Goal: Task Accomplishment & Management: Use online tool/utility

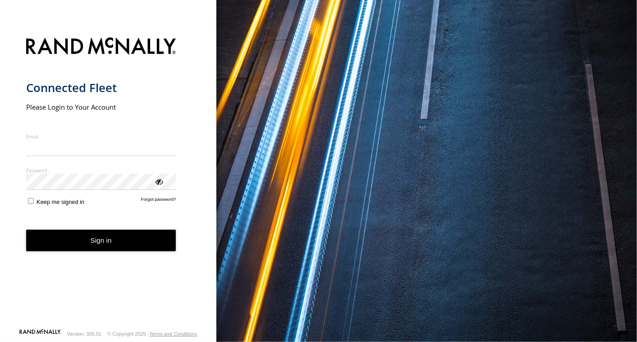
type input "**********"
click at [77, 244] on button "Sign in" at bounding box center [101, 241] width 150 height 22
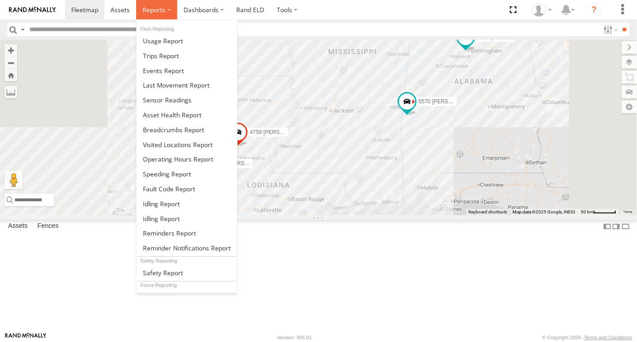
click at [157, 11] on span at bounding box center [154, 9] width 23 height 9
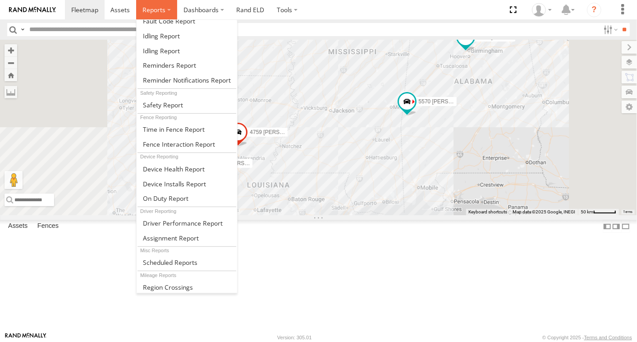
scroll to position [178, 0]
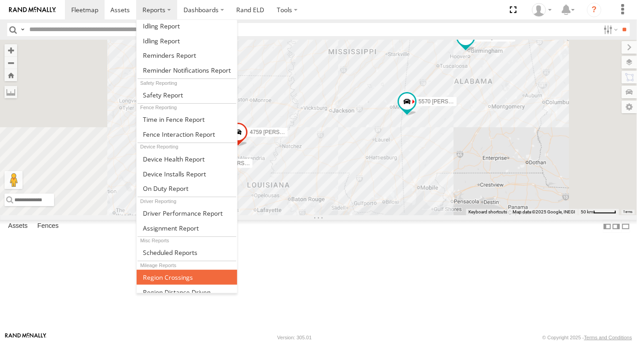
click at [188, 273] on span at bounding box center [168, 277] width 50 height 9
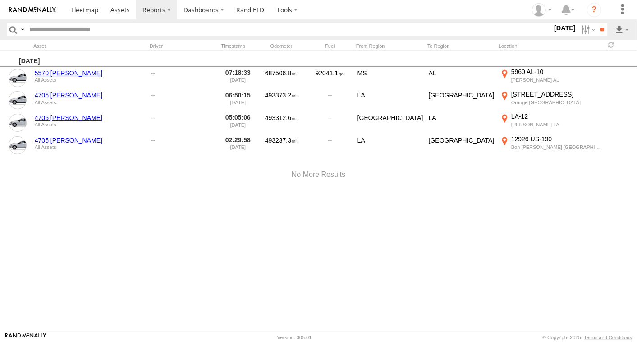
click at [563, 28] on label "13 Aug 25" at bounding box center [565, 28] width 25 height 10
click at [0, 0] on label at bounding box center [0, 0] width 0 height 0
click at [599, 29] on input "**" at bounding box center [602, 29] width 10 height 13
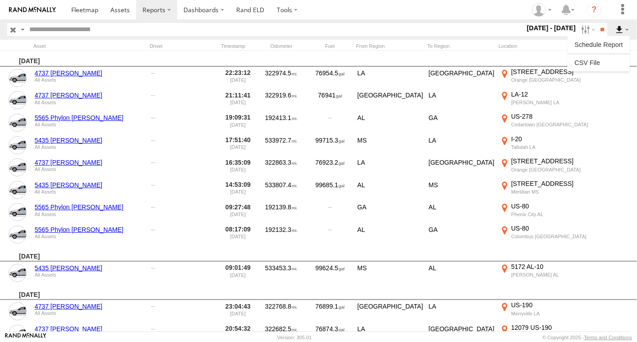
click at [619, 29] on label at bounding box center [622, 29] width 15 height 13
click at [618, 31] on label at bounding box center [622, 29] width 15 height 13
click at [604, 62] on link at bounding box center [599, 63] width 55 height 14
click at [276, 56] on div "Monday, 30th June 2025" at bounding box center [318, 59] width 637 height 16
click at [571, 28] on label "1 - 30 Jun 25" at bounding box center [552, 28] width 53 height 10
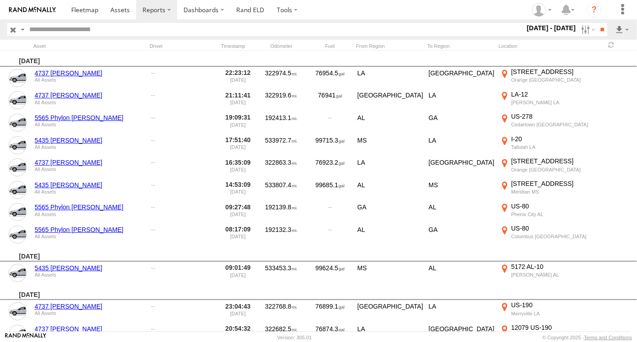
click at [0, 0] on label at bounding box center [0, 0] width 0 height 0
click at [598, 28] on input "**" at bounding box center [602, 29] width 10 height 13
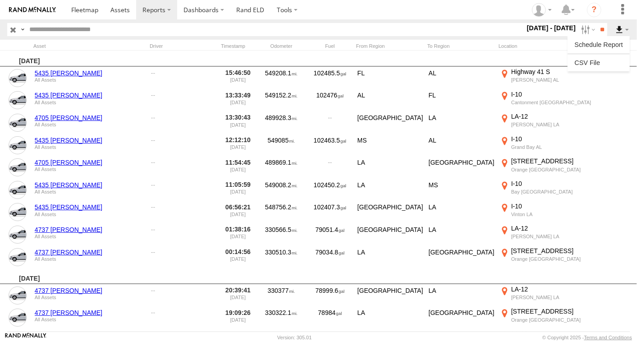
click at [618, 28] on label at bounding box center [622, 29] width 15 height 13
click at [600, 61] on link at bounding box center [599, 63] width 55 height 14
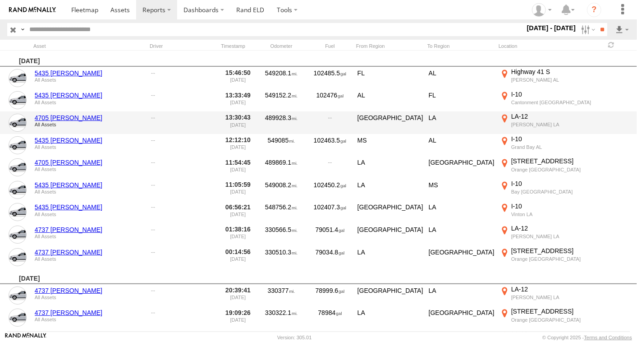
click at [371, 111] on div "4705 Tommy Anderson All Assets 13:30:43 07/31/2025 489928.3 TX LA LA-12 Starks …" at bounding box center [318, 122] width 637 height 23
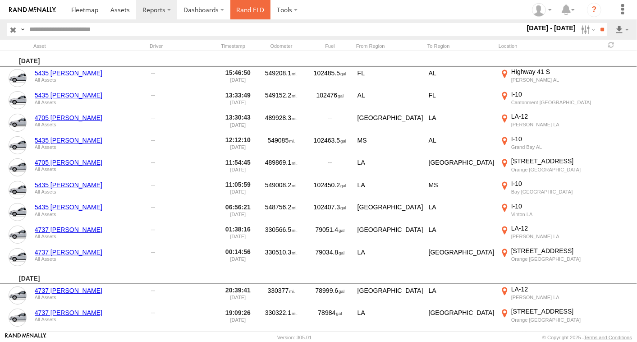
click at [245, 9] on link "Rand ELD" at bounding box center [251, 9] width 41 height 19
